Goal: Information Seeking & Learning: Learn about a topic

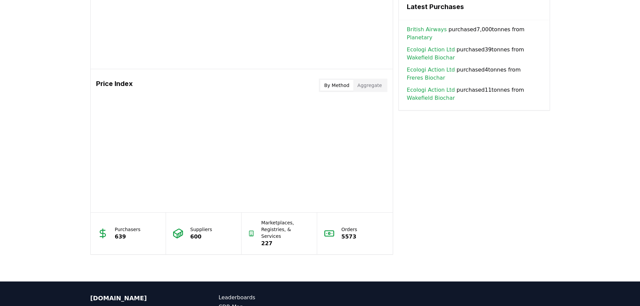
scroll to position [538, 0]
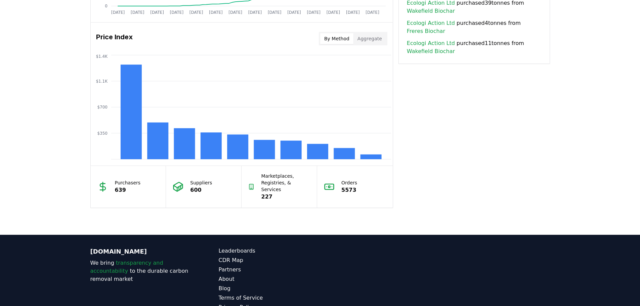
click at [348, 41] on button "By Method" at bounding box center [336, 38] width 33 height 11
click at [124, 101] on rect at bounding box center [130, 112] width 21 height 95
click at [161, 144] on rect at bounding box center [157, 141] width 21 height 37
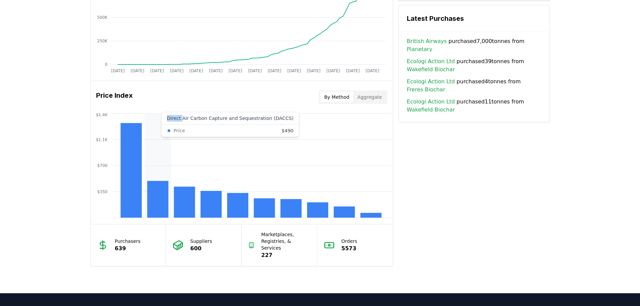
scroll to position [471, 0]
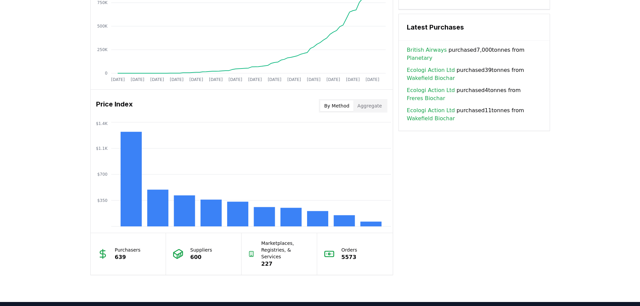
click at [365, 106] on button "Aggregate" at bounding box center [370, 106] width 33 height 11
click at [327, 109] on button "By Method" at bounding box center [336, 106] width 33 height 11
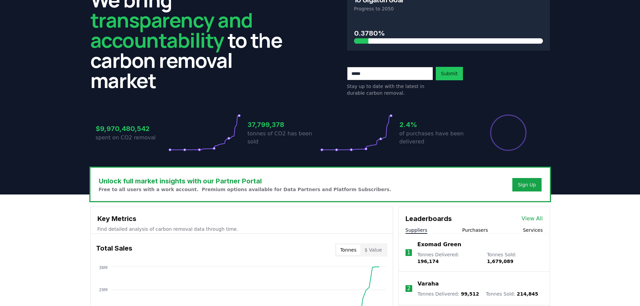
scroll to position [34, 0]
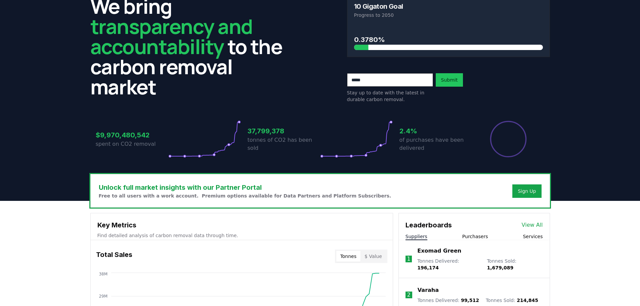
click at [482, 242] on li "1 Exomad Green Tonnes Delivered : 196,174 Tonnes Sold : 1,679,089" at bounding box center [474, 259] width 151 height 38
click at [486, 229] on div "Leaderboards View All" at bounding box center [474, 221] width 151 height 17
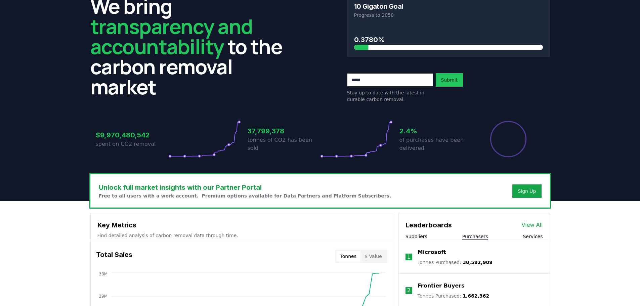
click at [485, 235] on button "Purchasers" at bounding box center [476, 236] width 26 height 7
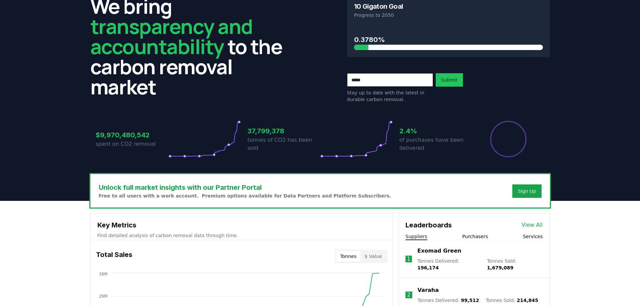
click at [410, 237] on button "Suppliers" at bounding box center [417, 236] width 22 height 7
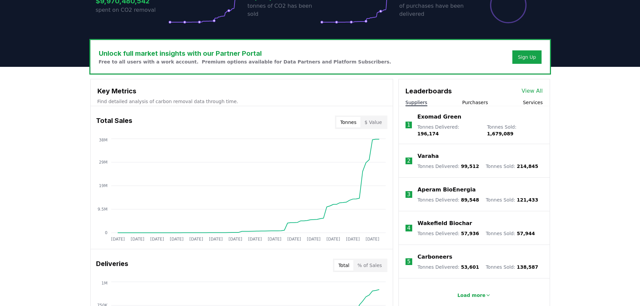
scroll to position [168, 0]
click at [471, 100] on button "Purchasers" at bounding box center [476, 102] width 26 height 7
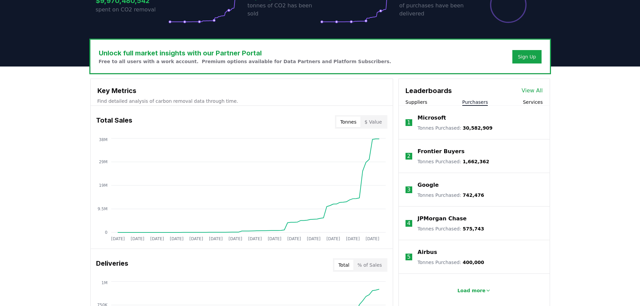
click at [531, 102] on button "Services" at bounding box center [533, 102] width 20 height 7
click at [471, 103] on button "Purchasers" at bounding box center [476, 102] width 26 height 7
click at [483, 290] on p "Load more" at bounding box center [472, 290] width 28 height 7
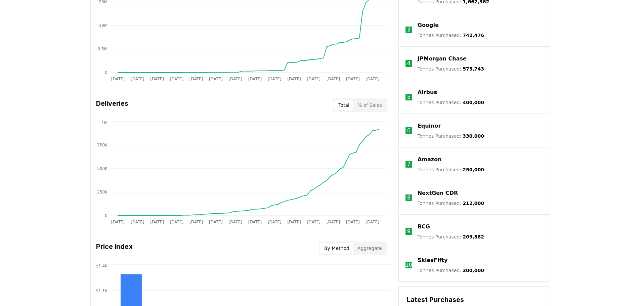
scroll to position [336, 0]
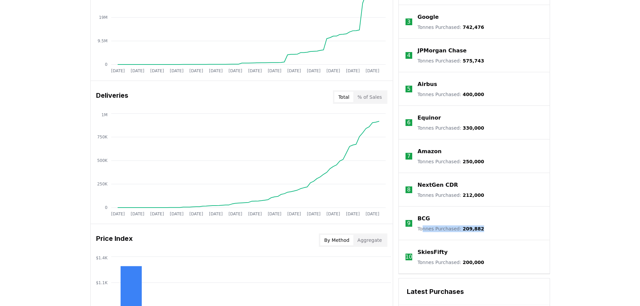
drag, startPoint x: 488, startPoint y: 233, endPoint x: 423, endPoint y: 230, distance: 65.3
click at [423, 230] on li "9 BCG Tonnes Purchased : 209,882" at bounding box center [474, 224] width 151 height 34
click at [423, 230] on p "Tonnes Purchased : 209,882" at bounding box center [451, 229] width 67 height 7
click at [464, 231] on span "209,882" at bounding box center [474, 228] width 22 height 5
drag, startPoint x: 459, startPoint y: 230, endPoint x: 478, endPoint y: 232, distance: 18.9
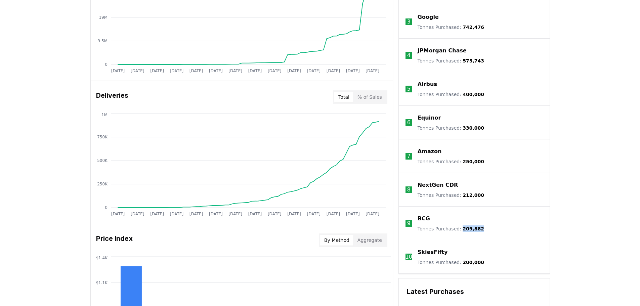
click at [478, 232] on li "9 BCG Tonnes Purchased : 209,882" at bounding box center [474, 224] width 151 height 34
click at [471, 230] on span "209,882" at bounding box center [474, 228] width 22 height 5
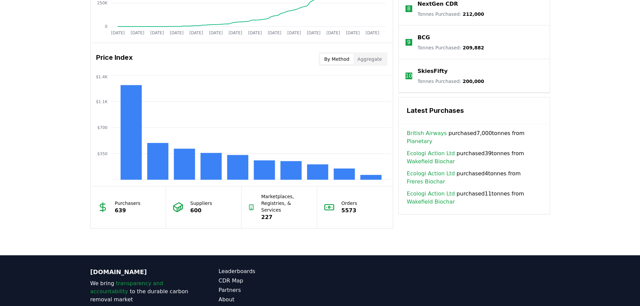
scroll to position [538, 0]
